Goal: Task Accomplishment & Management: Manage account settings

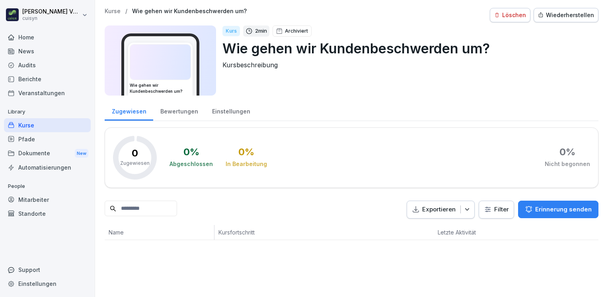
click at [479, 76] on div "Kurs 2 min Archiviert Wie gehen wir Kundenbeschwerden um? Kursbeschreibung" at bounding box center [406, 60] width 369 height 70
click at [561, 17] on div "Wiederherstellen" at bounding box center [566, 15] width 56 height 9
click at [513, 18] on div "Bearbeiten" at bounding box center [513, 15] width 40 height 9
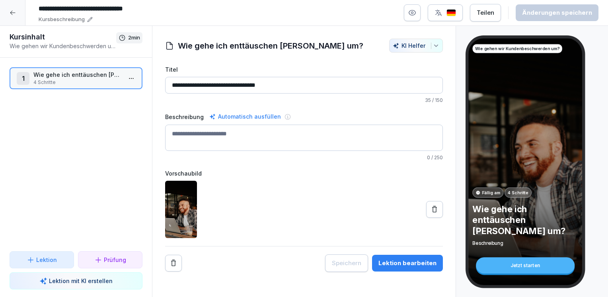
click at [389, 260] on div "Lektion bearbeiten" at bounding box center [407, 262] width 58 height 9
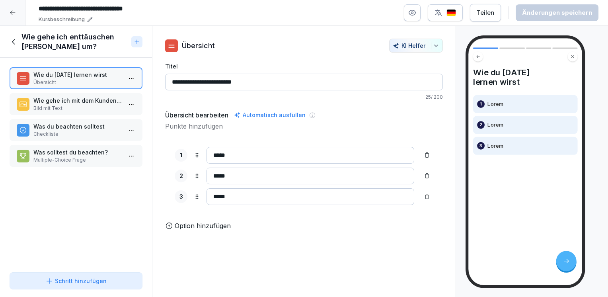
click at [92, 102] on p "Wie gehe ich mit dem Kunden um?" at bounding box center [77, 100] width 88 height 8
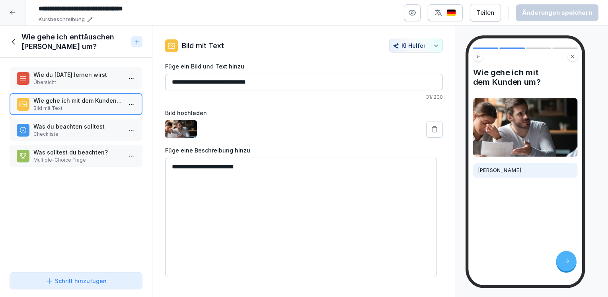
click at [62, 130] on p "Checkliste" at bounding box center [77, 133] width 88 height 7
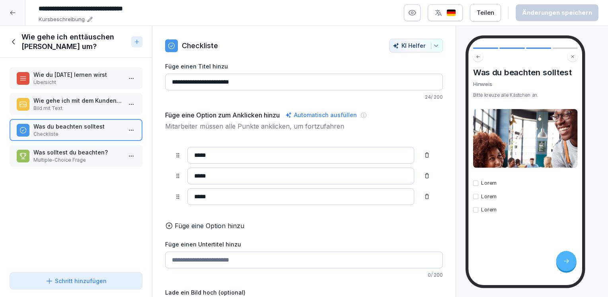
click at [41, 151] on p "Was solltest du beachten?" at bounding box center [77, 152] width 88 height 8
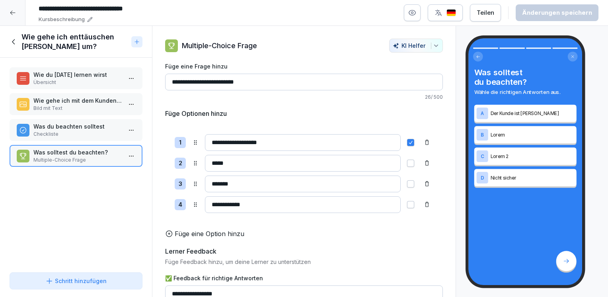
click at [14, 14] on icon at bounding box center [13, 13] width 6 height 6
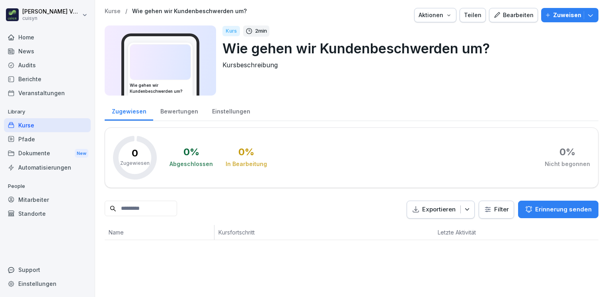
click at [14, 14] on html "Holger Völsch cuisyn Home News Audits Berichte Veranstaltungen Library Kurse Pf…" at bounding box center [304, 148] width 608 height 297
click at [29, 123] on html "Holger Völsch cuisyn Home News Audits Berichte Veranstaltungen Library Kurse Pf…" at bounding box center [304, 148] width 608 height 297
click at [35, 137] on div "Pfade" at bounding box center [47, 139] width 87 height 14
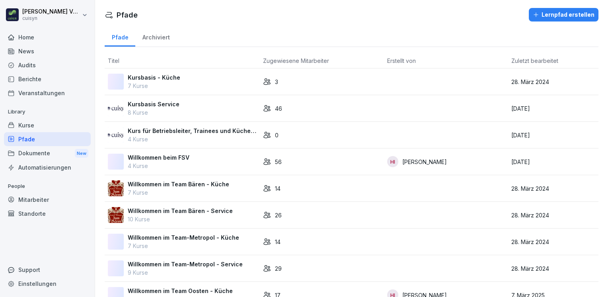
click at [33, 124] on div "Kurse" at bounding box center [47, 125] width 87 height 14
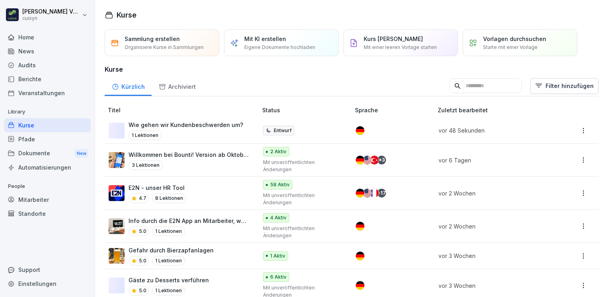
click at [178, 86] on div "Archiviert" at bounding box center [176, 86] width 51 height 20
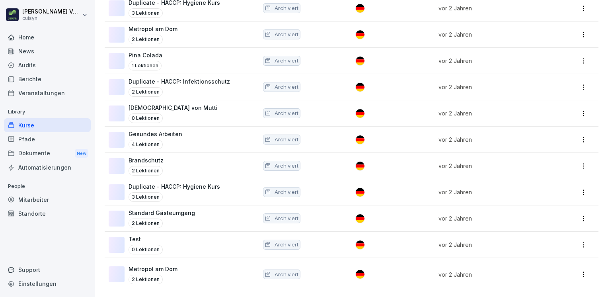
scroll to position [399, 0]
click at [179, 210] on p "Standard Gästeumgang" at bounding box center [161, 212] width 66 height 8
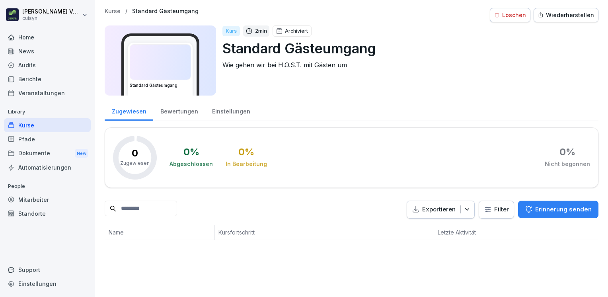
click at [553, 17] on div "Wiederherstellen" at bounding box center [566, 15] width 56 height 9
click at [520, 12] on div "Bearbeiten" at bounding box center [513, 15] width 40 height 9
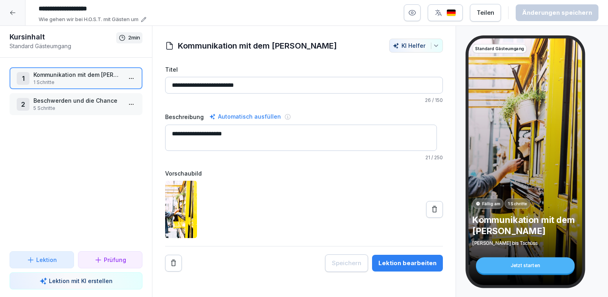
click at [381, 264] on div "Lektion bearbeiten" at bounding box center [407, 262] width 58 height 9
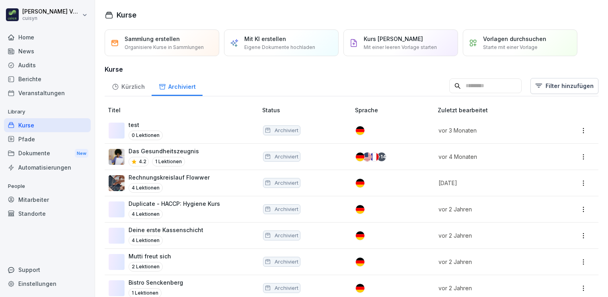
click at [128, 87] on div "Kürzlich" at bounding box center [128, 86] width 47 height 20
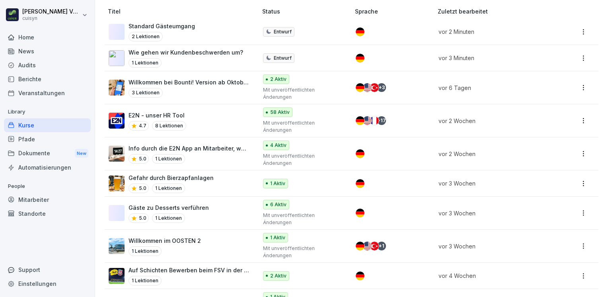
scroll to position [80, 0]
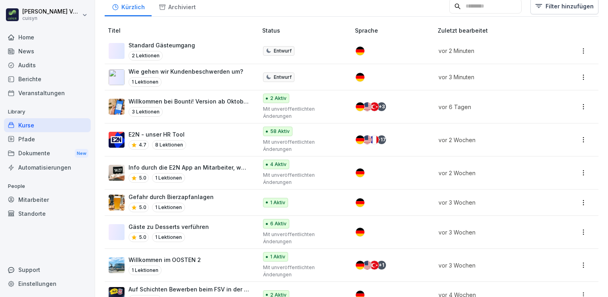
click at [219, 104] on p "Willkommen bei Bounti! Version ab Oktober 2025" at bounding box center [188, 101] width 121 height 8
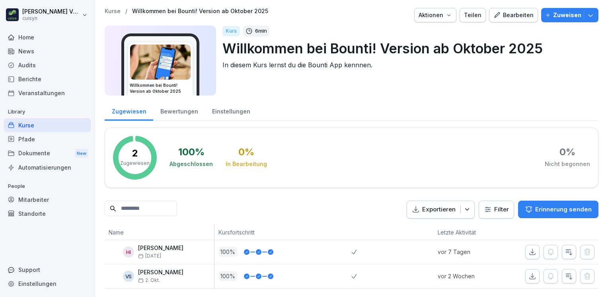
click at [465, 16] on div "Teilen" at bounding box center [472, 15] width 17 height 9
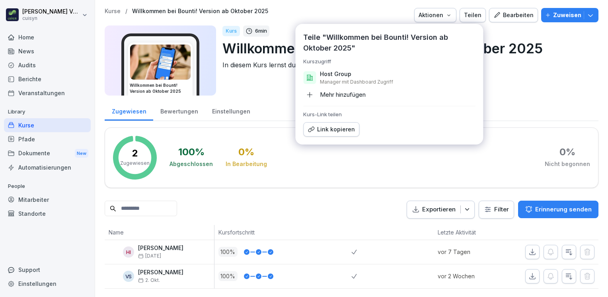
click at [324, 131] on div "Link kopieren" at bounding box center [330, 129] width 47 height 9
click at [512, 100] on div "Zugewiesen Bewertungen Einstellungen" at bounding box center [351, 110] width 493 height 21
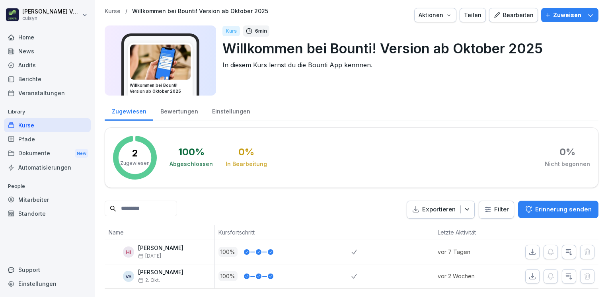
click at [588, 16] on button "Zuweisen" at bounding box center [569, 15] width 57 height 14
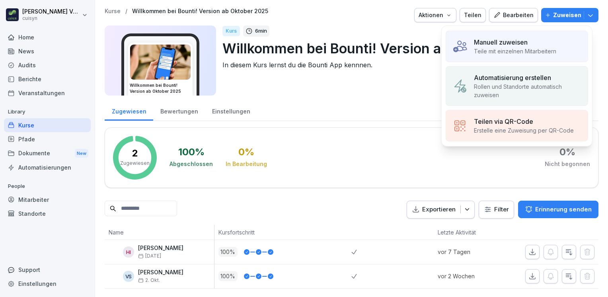
click at [512, 79] on p "Automatisierung erstellen" at bounding box center [512, 78] width 77 height 10
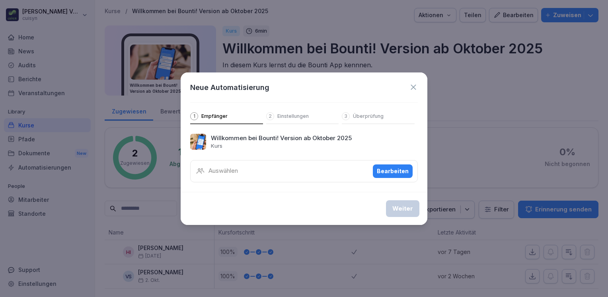
click at [220, 171] on p "Auswählen" at bounding box center [222, 170] width 29 height 9
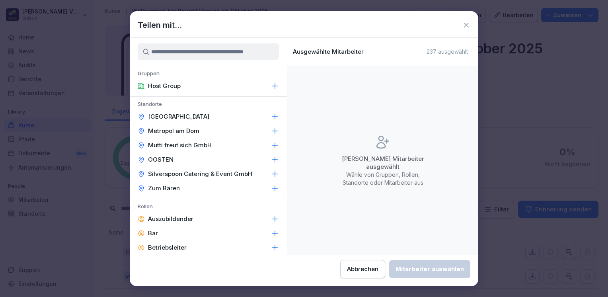
click at [271, 129] on icon at bounding box center [275, 131] width 8 height 8
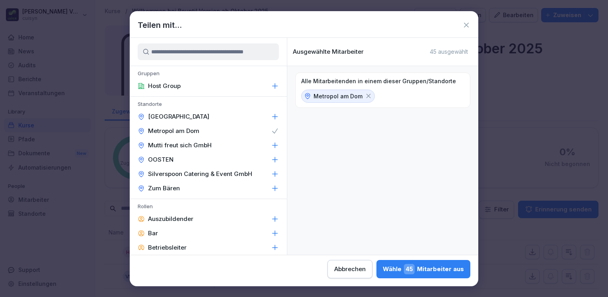
click at [271, 160] on icon at bounding box center [275, 159] width 8 height 8
click at [465, 25] on icon at bounding box center [466, 25] width 8 height 8
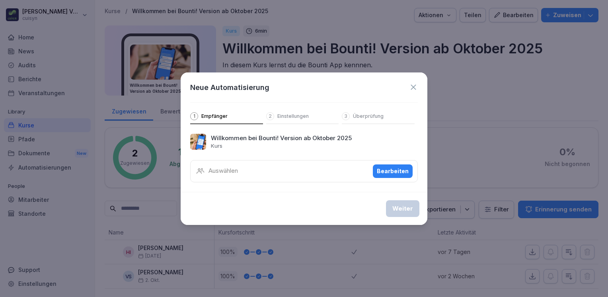
click at [414, 86] on icon at bounding box center [412, 86] width 5 height 5
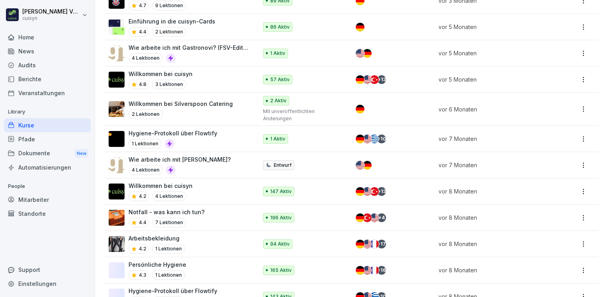
scroll to position [596, 0]
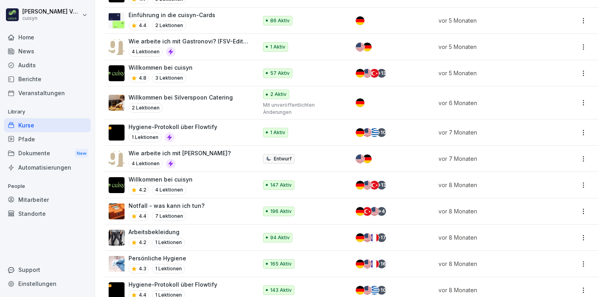
click at [186, 64] on p "Willkommen bei cuisyn" at bounding box center [160, 67] width 64 height 8
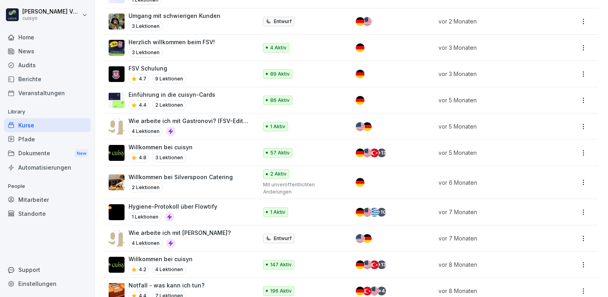
scroll to position [557, 0]
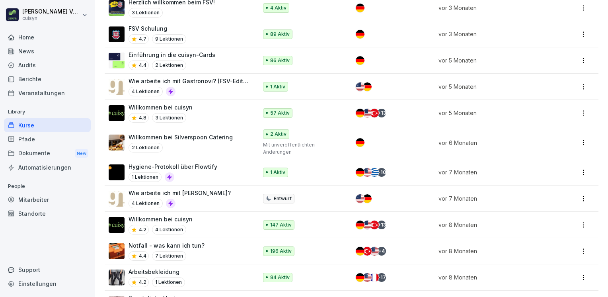
click at [200, 106] on div "Willkommen bei cuisyn 4.8 3 Lektionen" at bounding box center [179, 112] width 141 height 19
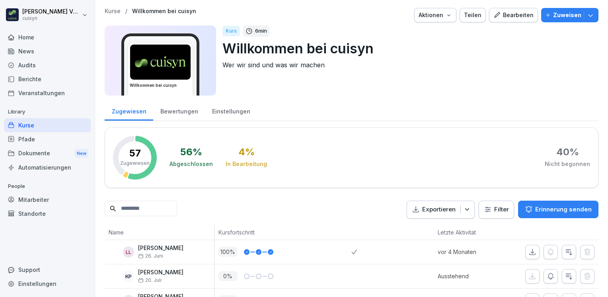
click at [471, 15] on div "Teilen" at bounding box center [472, 15] width 17 height 9
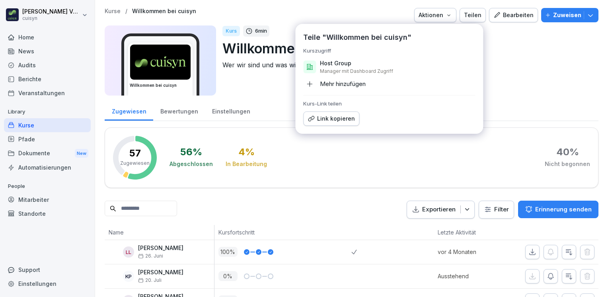
click at [317, 120] on div "Link kopieren" at bounding box center [330, 118] width 47 height 9
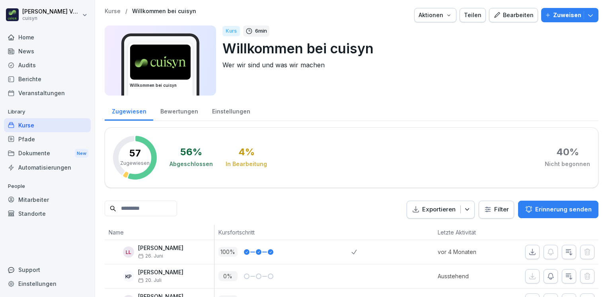
click at [507, 15] on div "Bearbeiten" at bounding box center [513, 15] width 40 height 9
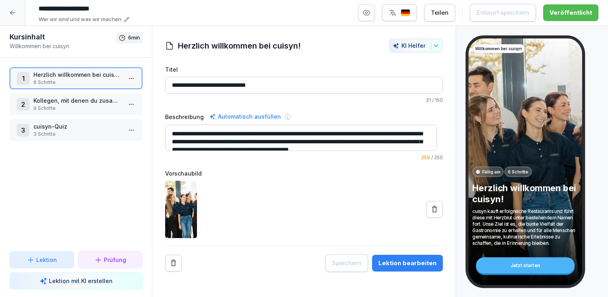
click at [404, 265] on div "Lektion bearbeiten" at bounding box center [407, 262] width 58 height 9
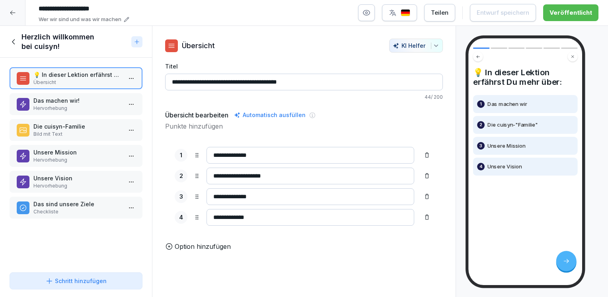
click at [80, 98] on p "Das machen wir!" at bounding box center [77, 100] width 88 height 8
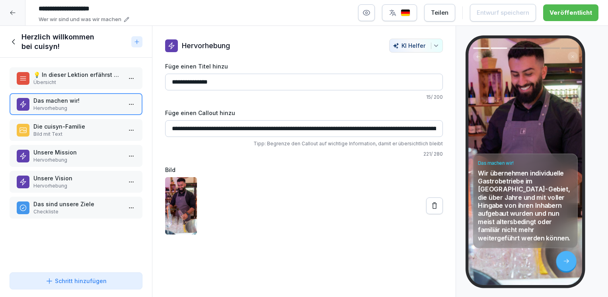
click at [83, 126] on p "Die cuisyn-Familie" at bounding box center [77, 126] width 88 height 8
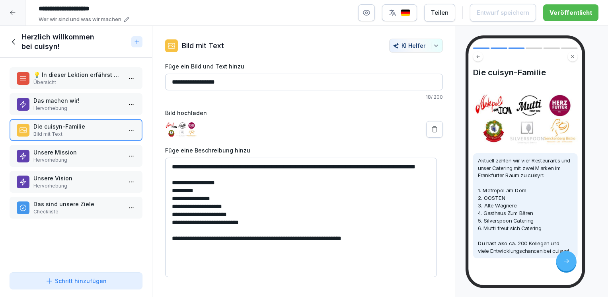
click at [183, 122] on img at bounding box center [181, 129] width 32 height 18
click at [184, 128] on img at bounding box center [181, 129] width 32 height 18
click at [238, 129] on div at bounding box center [304, 129] width 278 height 18
click at [179, 126] on img at bounding box center [181, 129] width 32 height 18
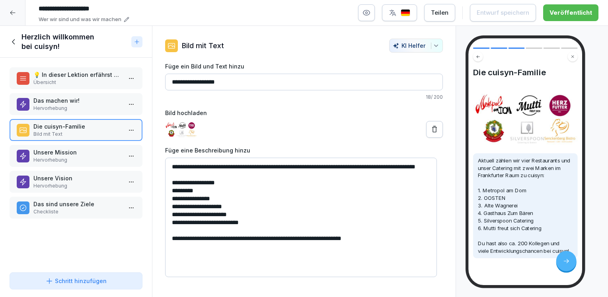
click at [219, 206] on textarea "**********" at bounding box center [301, 216] width 272 height 119
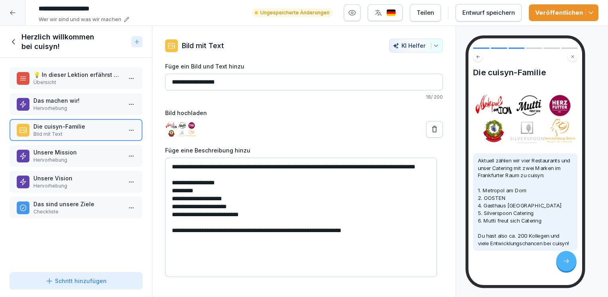
click at [174, 206] on textarea "**********" at bounding box center [301, 216] width 272 height 119
click at [175, 215] on textarea "**********" at bounding box center [301, 216] width 272 height 119
click at [173, 220] on textarea "**********" at bounding box center [301, 216] width 272 height 119
click at [254, 223] on textarea "**********" at bounding box center [301, 216] width 272 height 119
click at [233, 165] on textarea "**********" at bounding box center [301, 216] width 272 height 119
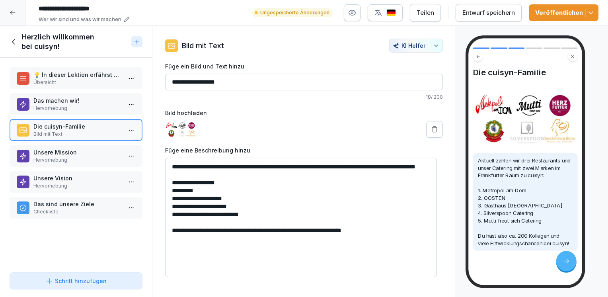
click at [217, 256] on textarea "**********" at bounding box center [301, 216] width 272 height 119
click at [482, 11] on div "Entwurf speichern" at bounding box center [488, 12] width 52 height 9
click at [173, 122] on img at bounding box center [181, 129] width 32 height 18
click at [430, 128] on icon at bounding box center [434, 129] width 8 height 8
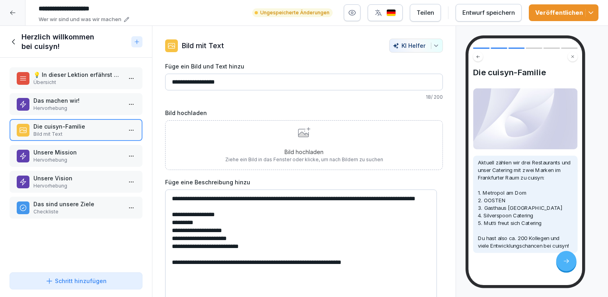
click at [295, 149] on p "Bild hochladen" at bounding box center [304, 152] width 158 height 8
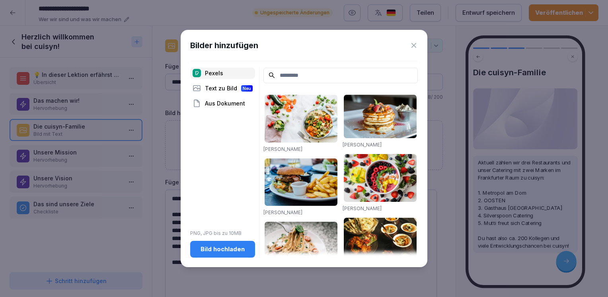
click at [222, 249] on div "Bild hochladen" at bounding box center [222, 249] width 52 height 9
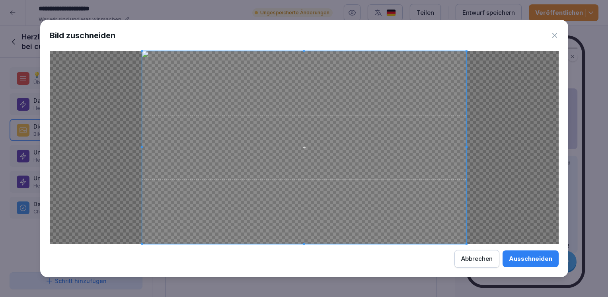
click at [527, 255] on div "Ausschneiden" at bounding box center [530, 258] width 43 height 9
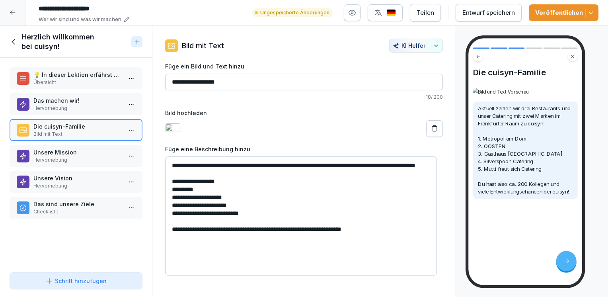
click at [284, 225] on textarea "**********" at bounding box center [301, 215] width 272 height 119
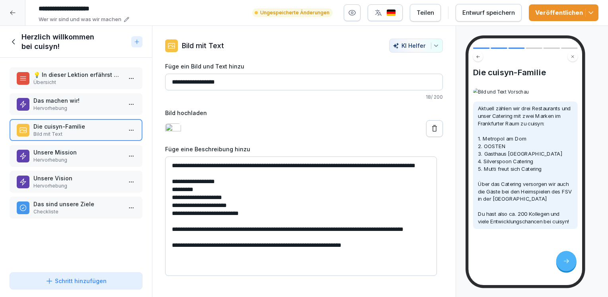
type textarea "**********"
click at [490, 12] on div "Entwurf speichern" at bounding box center [488, 12] width 52 height 9
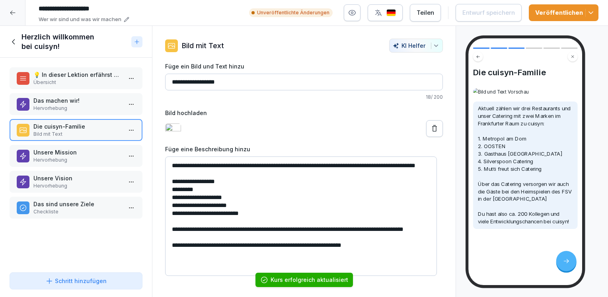
click at [565, 256] on div at bounding box center [566, 260] width 20 height 20
click at [569, 259] on icon at bounding box center [565, 260] width 7 height 7
click at [51, 152] on p "Unsere Mission" at bounding box center [77, 152] width 88 height 8
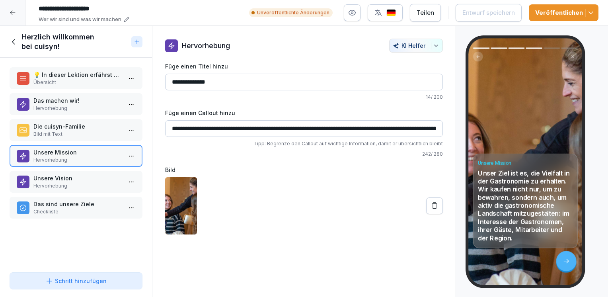
click at [63, 177] on p "Unsere Vision" at bounding box center [77, 178] width 88 height 8
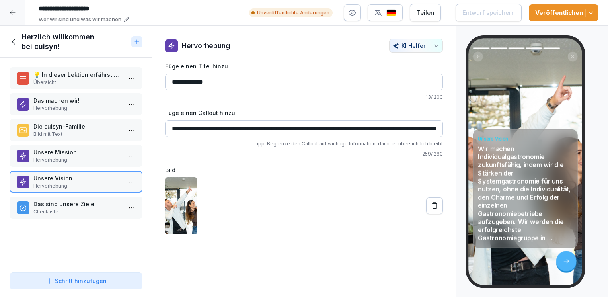
click at [58, 200] on p "Das sind unsere Ziele" at bounding box center [77, 204] width 88 height 8
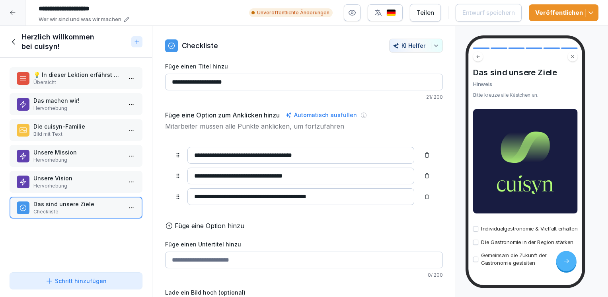
click at [54, 79] on p "Übersicht" at bounding box center [77, 82] width 88 height 7
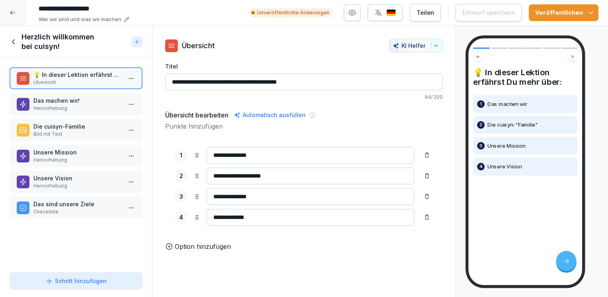
click at [74, 98] on p "Das machen wir!" at bounding box center [77, 100] width 88 height 8
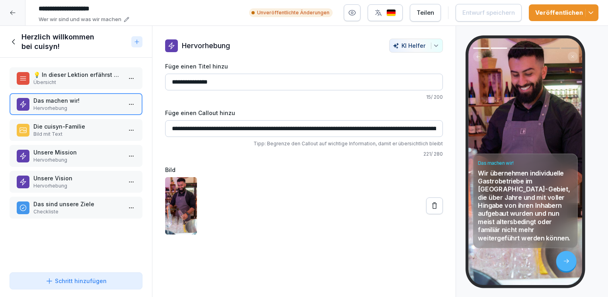
click at [87, 130] on p "Bild mit Text" at bounding box center [77, 133] width 88 height 7
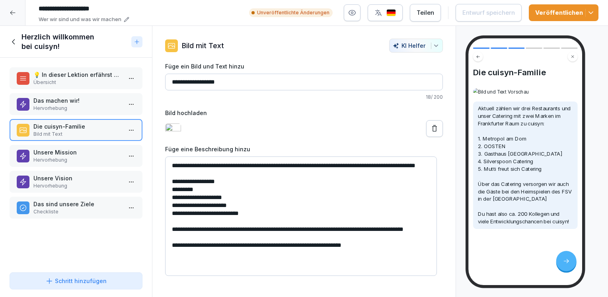
click at [66, 156] on p "Hervorhebung" at bounding box center [77, 159] width 88 height 7
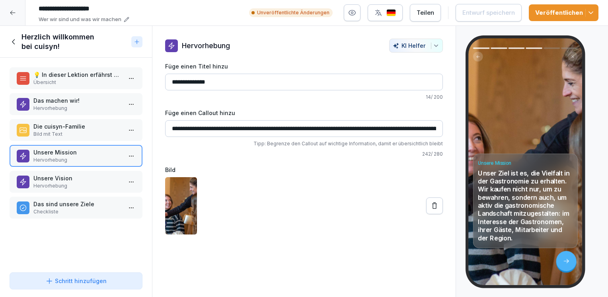
click at [62, 178] on p "Unsere Vision" at bounding box center [77, 178] width 88 height 8
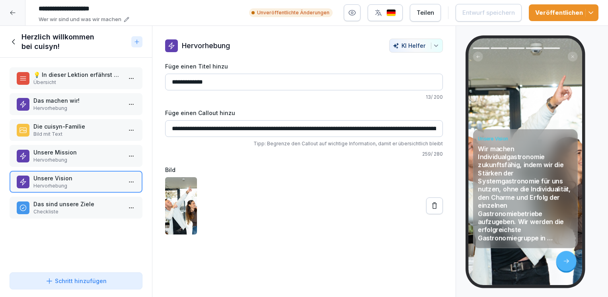
click at [65, 204] on p "Das sind unsere Ziele" at bounding box center [77, 204] width 88 height 8
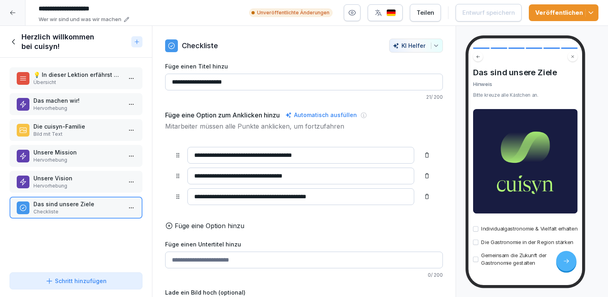
click at [46, 74] on p "💡 In dieser Lektion erfährst Du mehr über:" at bounding box center [77, 74] width 88 height 8
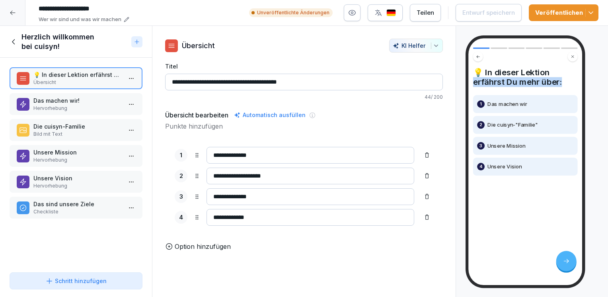
drag, startPoint x: 599, startPoint y: 68, endPoint x: 605, endPoint y: 101, distance: 33.2
click at [605, 101] on div "💡 In dieser Lektion erfährst Du mehr über: 1 Das machen wir 2 Die cuisyn-"Famil…" at bounding box center [532, 161] width 152 height 271
click at [127, 78] on html "**********" at bounding box center [304, 148] width 608 height 297
click at [142, 87] on html "**********" at bounding box center [304, 148] width 608 height 297
click at [80, 105] on p "Hervorhebung" at bounding box center [77, 108] width 88 height 7
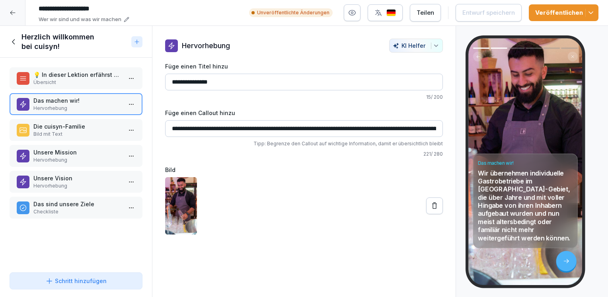
click at [16, 8] on div at bounding box center [12, 12] width 25 height 25
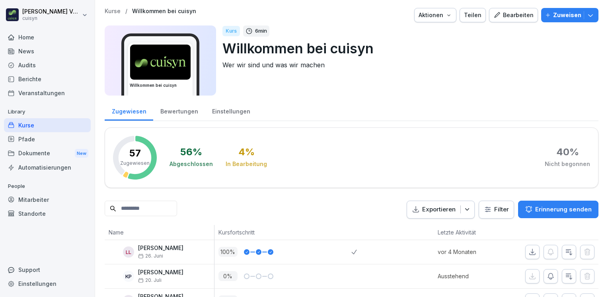
click at [498, 16] on div "Bearbeiten" at bounding box center [513, 15] width 40 height 9
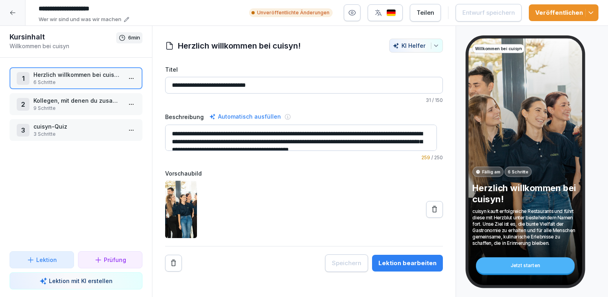
click at [77, 98] on p "Kollegen, mit denen du zusammen arbeitest" at bounding box center [77, 100] width 88 height 8
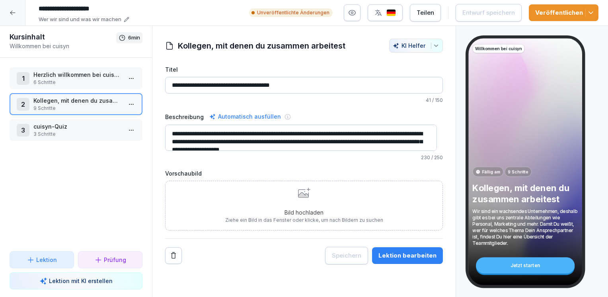
click at [400, 254] on div "Lektion bearbeiten" at bounding box center [407, 255] width 58 height 9
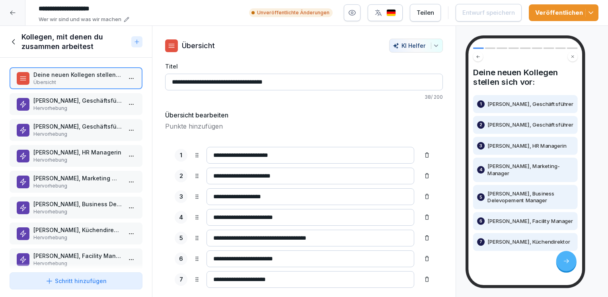
click at [61, 100] on p "Markus Langkamm, Geschäftsführer" at bounding box center [77, 100] width 88 height 8
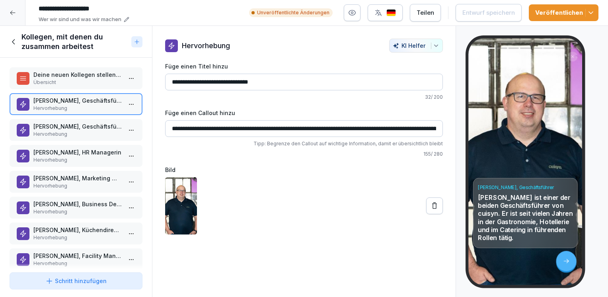
click at [58, 129] on p "Rigbert Fischer, Geschäftsführer" at bounding box center [77, 126] width 88 height 8
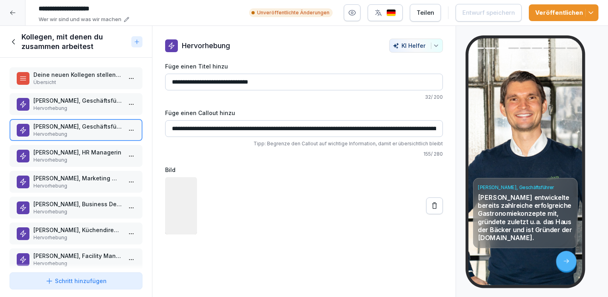
click at [58, 151] on p "Hannah Issing, HR Managerin" at bounding box center [77, 152] width 88 height 8
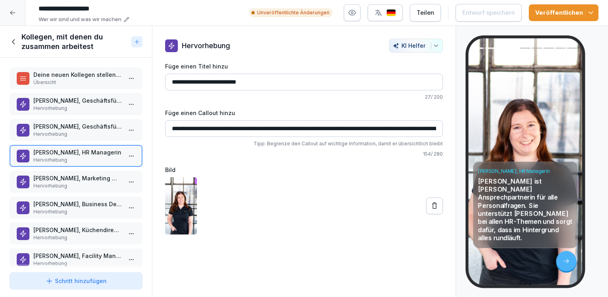
click at [56, 174] on p "Julian Hering, Marketing Manager" at bounding box center [77, 178] width 88 height 8
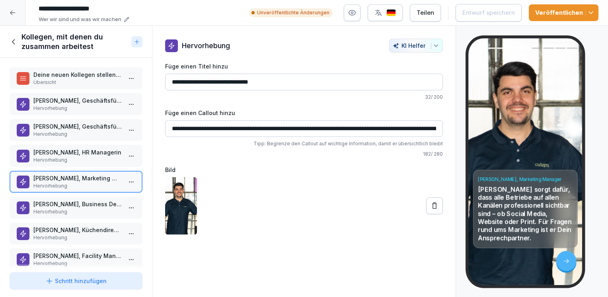
click at [54, 202] on p "Matthias Kapaun, Business Development Manager" at bounding box center [77, 204] width 88 height 8
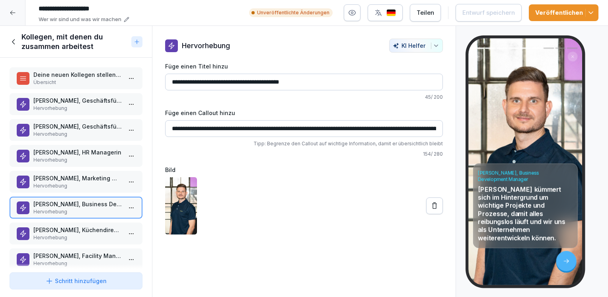
click at [51, 225] on p "Dennis Radziejowski, Küchendirektor" at bounding box center [77, 229] width 88 height 8
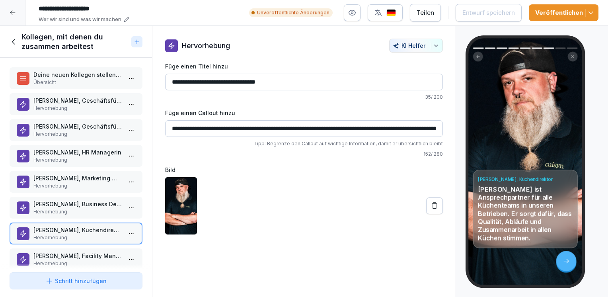
click at [60, 253] on p "Stephan Ruschmann, Facility Manager" at bounding box center [77, 255] width 88 height 8
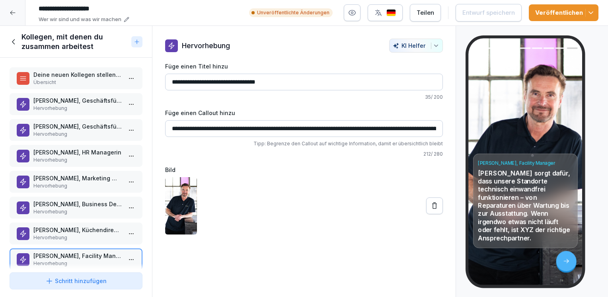
click at [370, 229] on div at bounding box center [304, 205] width 278 height 57
